Goal: Task Accomplishment & Management: Use online tool/utility

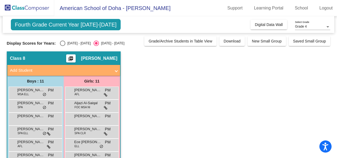
scroll to position [33, 0]
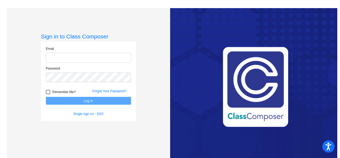
type input "[EMAIL_ADDRESS][DOMAIN_NAME]"
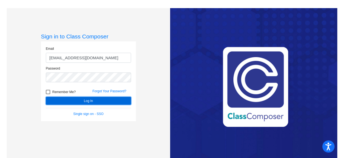
click at [76, 100] on button "Log In" at bounding box center [88, 101] width 85 height 8
